Goal: Task Accomplishment & Management: Manage account settings

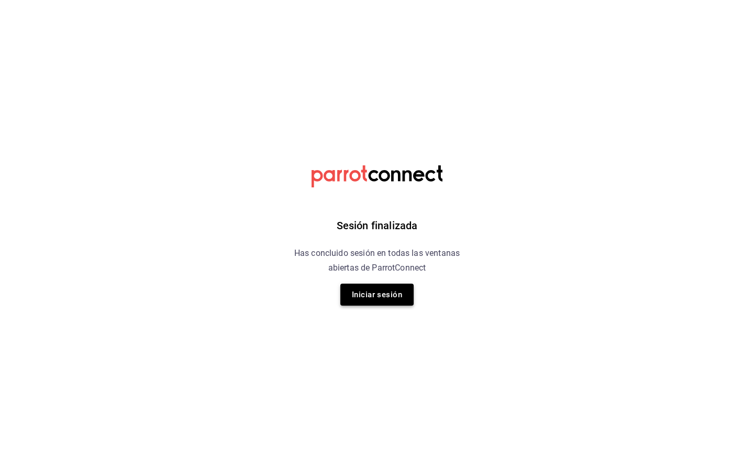
click at [390, 288] on button "Iniciar sesión" at bounding box center [376, 295] width 73 height 22
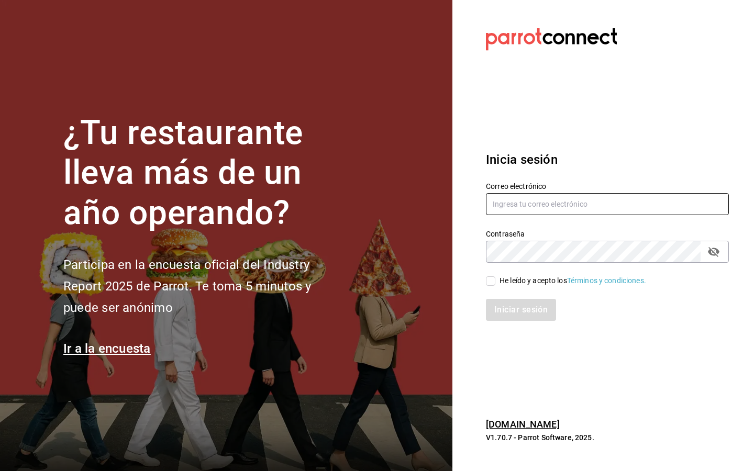
click at [511, 200] on input "text" at bounding box center [607, 204] width 243 height 22
click at [545, 198] on input "text" at bounding box center [607, 204] width 243 height 22
click at [488, 279] on input "He leído y acepto los Términos y condiciones." at bounding box center [490, 280] width 9 height 9
checkbox input "true"
click at [520, 207] on input "text" at bounding box center [607, 204] width 243 height 22
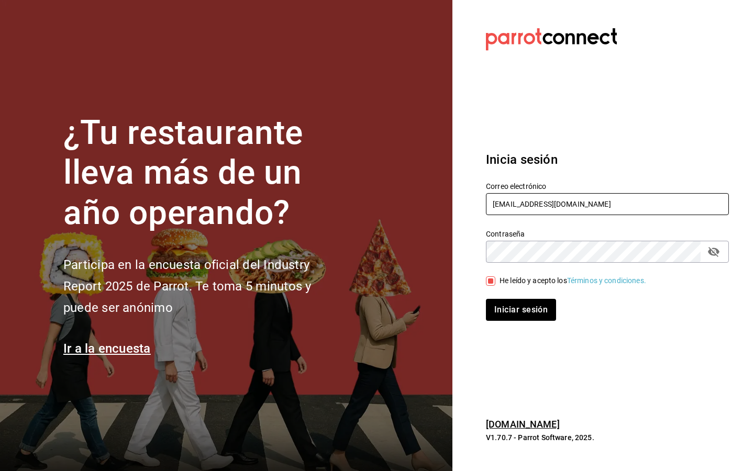
type input "[EMAIL_ADDRESS][DOMAIN_NAME]"
click at [486, 299] on button "Iniciar sesión" at bounding box center [521, 310] width 70 height 22
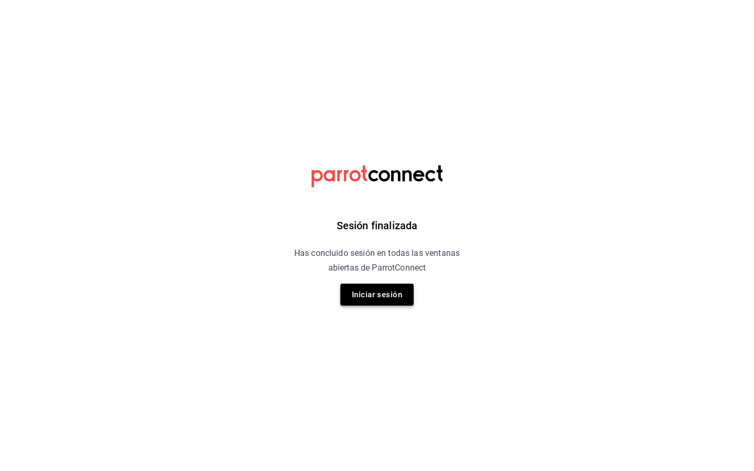
click at [386, 296] on button "Iniciar sesión" at bounding box center [376, 295] width 73 height 22
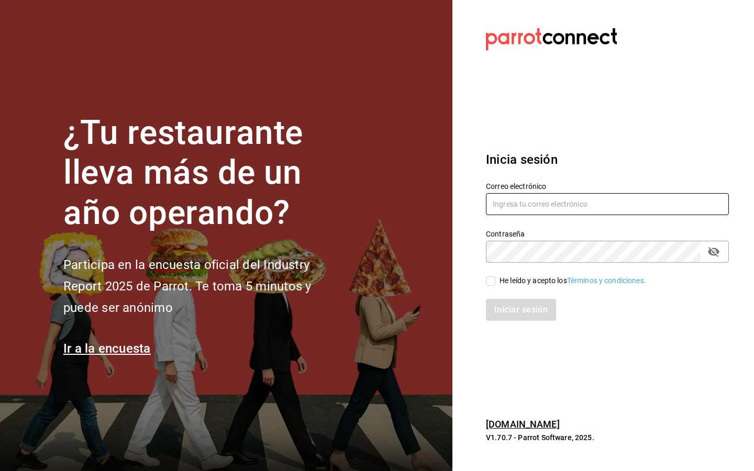
click at [510, 206] on input "text" at bounding box center [607, 204] width 243 height 22
type input "[EMAIL_ADDRESS][DOMAIN_NAME]"
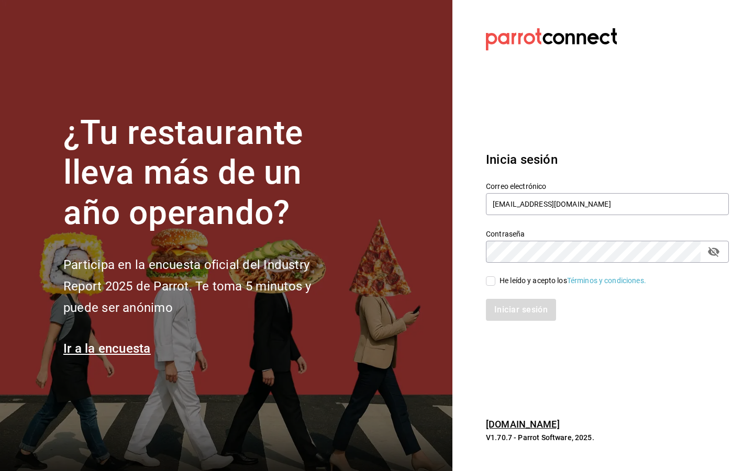
click at [488, 284] on input "He leído y acepto los Términos y condiciones." at bounding box center [490, 280] width 9 height 9
checkbox input "true"
click at [496, 314] on button "Iniciar sesión" at bounding box center [521, 310] width 71 height 22
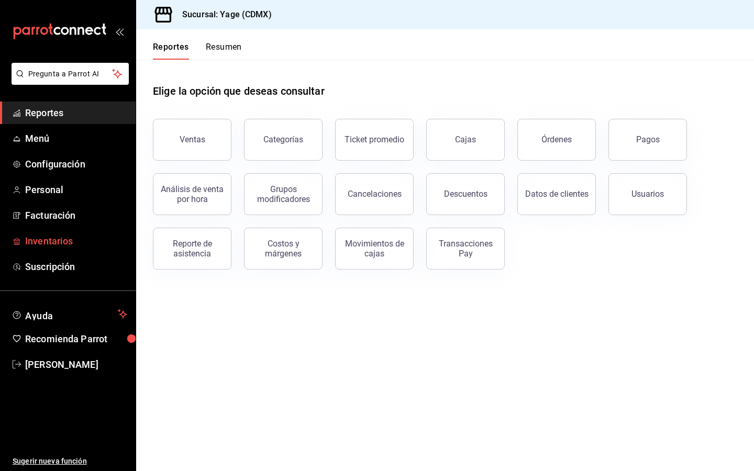
click at [66, 246] on span "Inventarios" at bounding box center [76, 241] width 102 height 14
